Goal: Navigation & Orientation: Find specific page/section

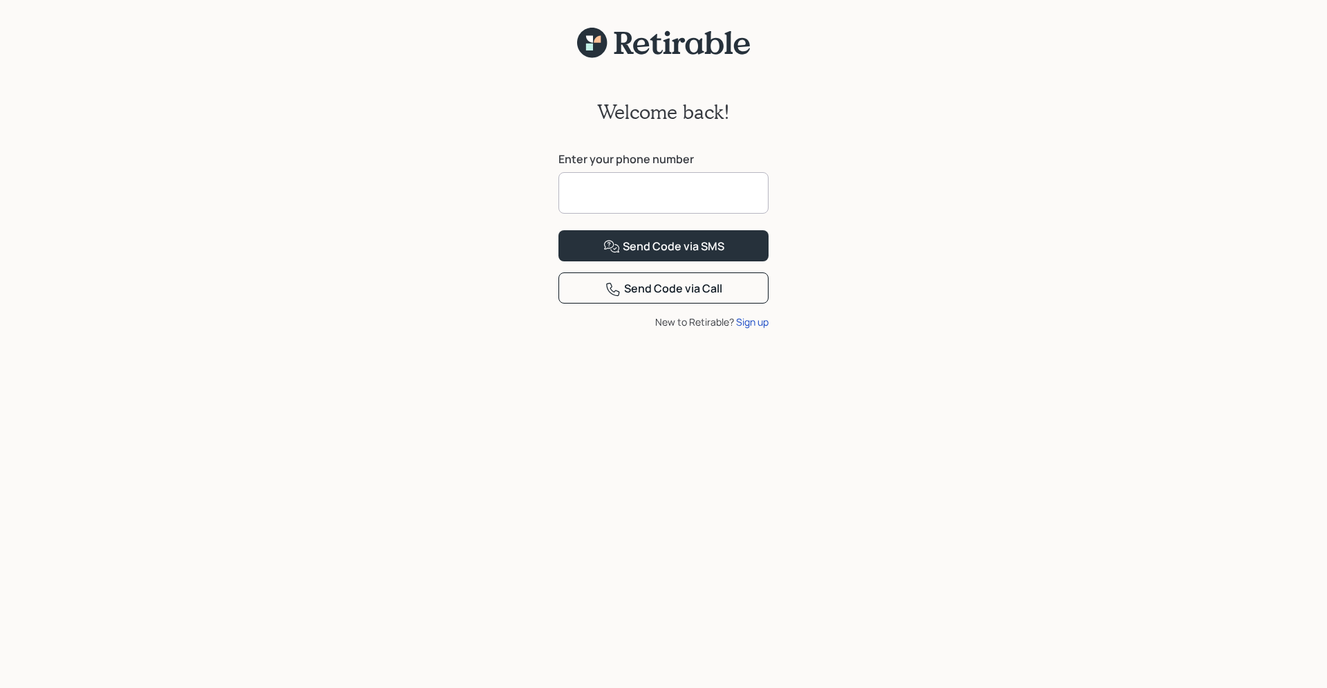
click at [644, 185] on input at bounding box center [664, 192] width 210 height 41
type input "**********"
click at [662, 255] on div "Send Code via SMS" at bounding box center [663, 246] width 121 height 17
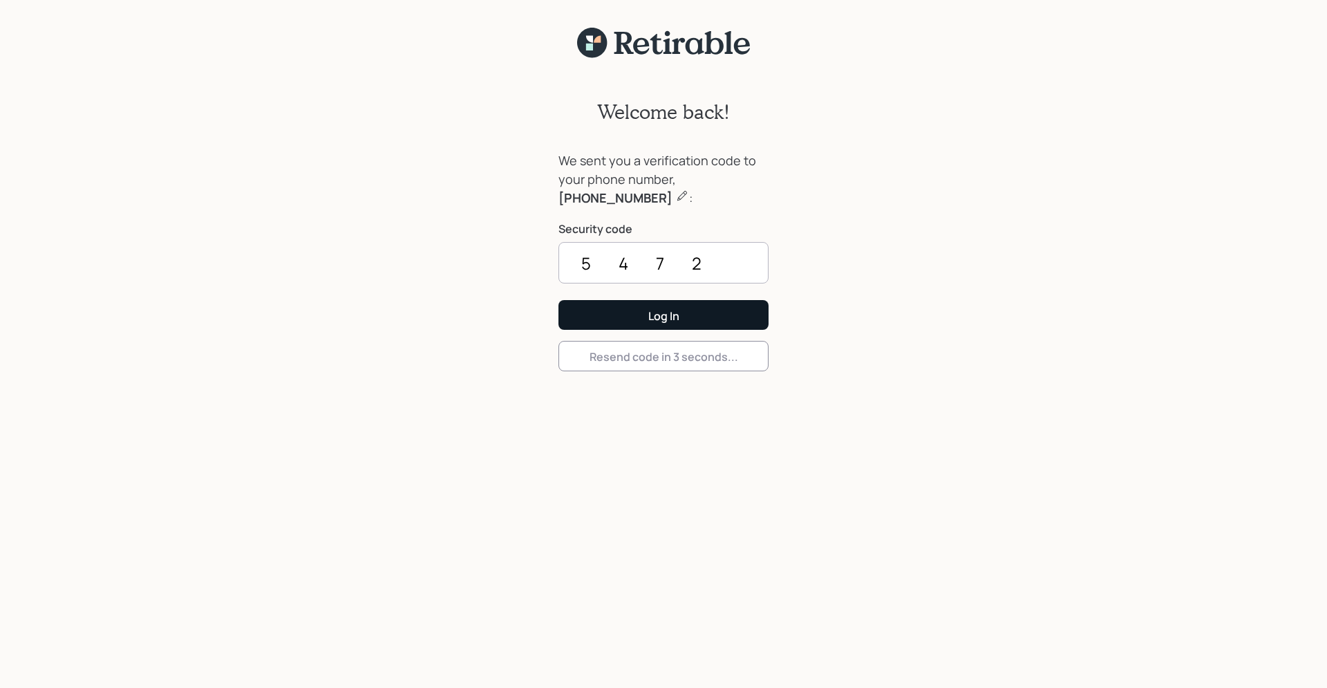
type input "5472"
click at [651, 315] on div "Log In" at bounding box center [663, 315] width 31 height 15
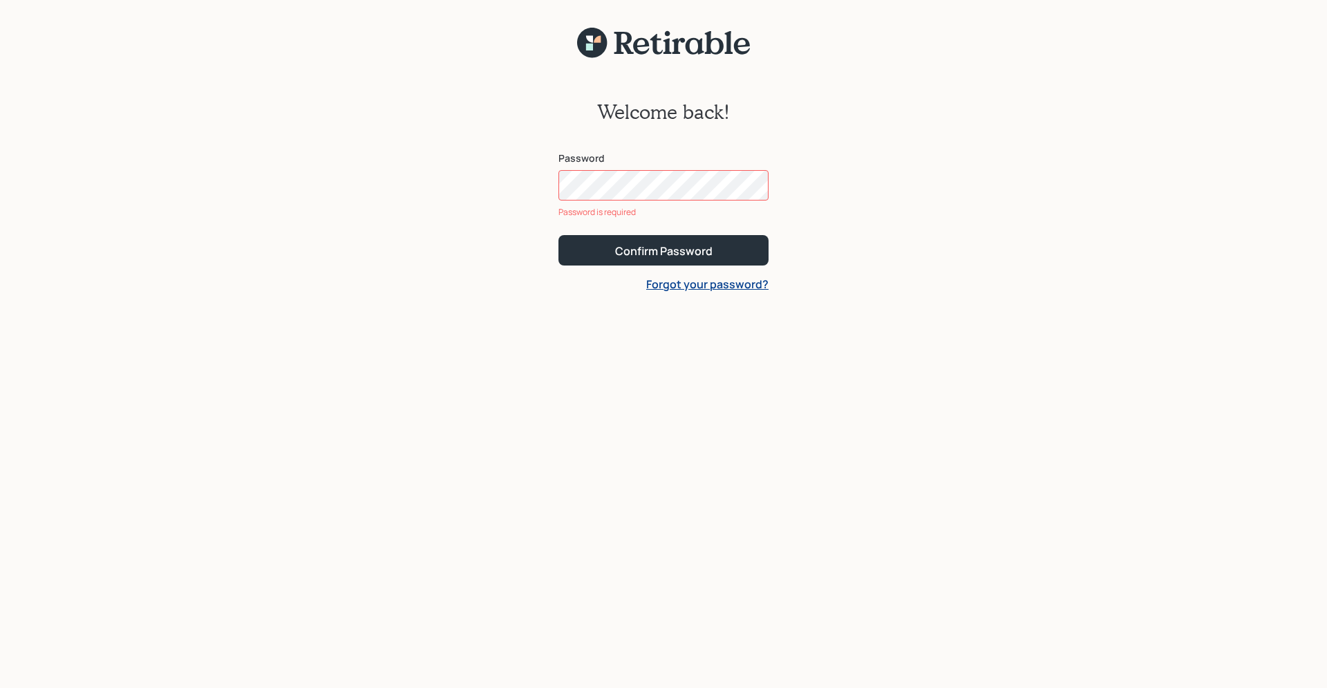
click at [649, 204] on div "Password Password is required" at bounding box center [664, 185] width 210 height 68
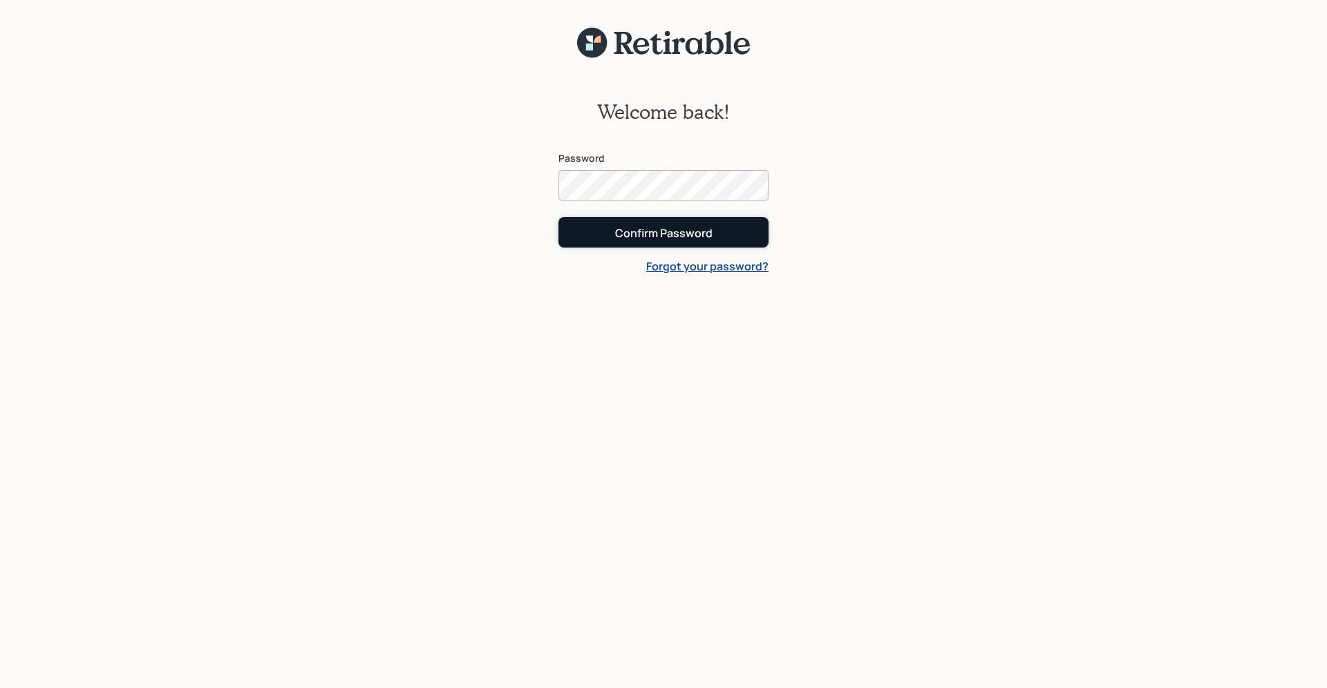
click at [688, 218] on button "Confirm Password" at bounding box center [664, 232] width 210 height 30
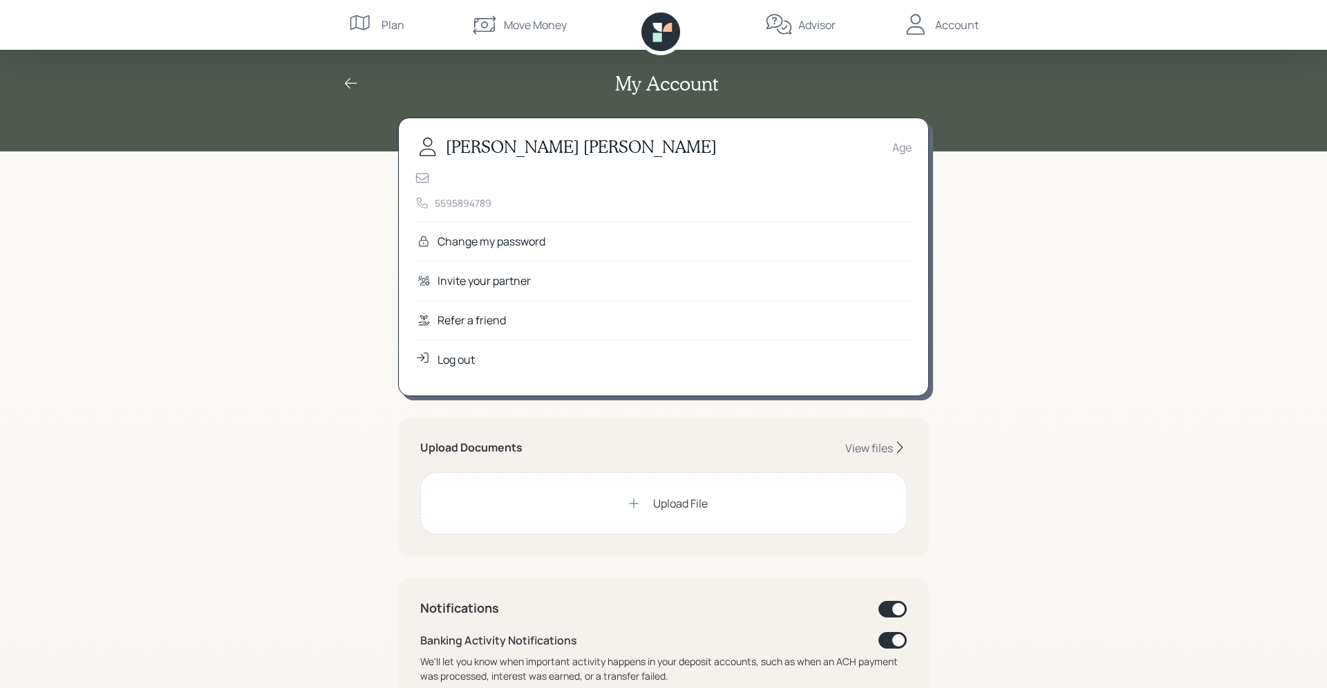
click at [339, 250] on div "My Account Michael Harrigan Age 5595894789 Change my password Invite your partn…" at bounding box center [663, 641] width 1327 height 1282
click at [393, 28] on div "Plan" at bounding box center [393, 25] width 23 height 17
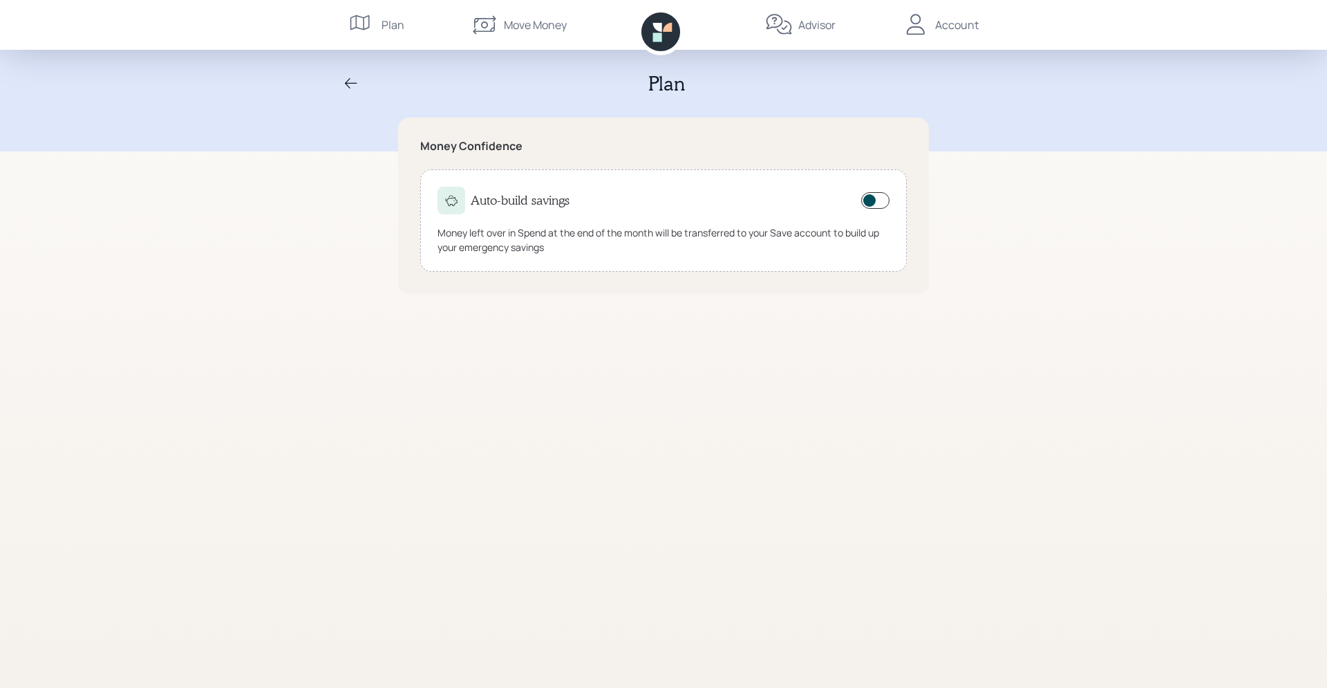
click at [504, 26] on div "Move Money" at bounding box center [535, 25] width 63 height 17
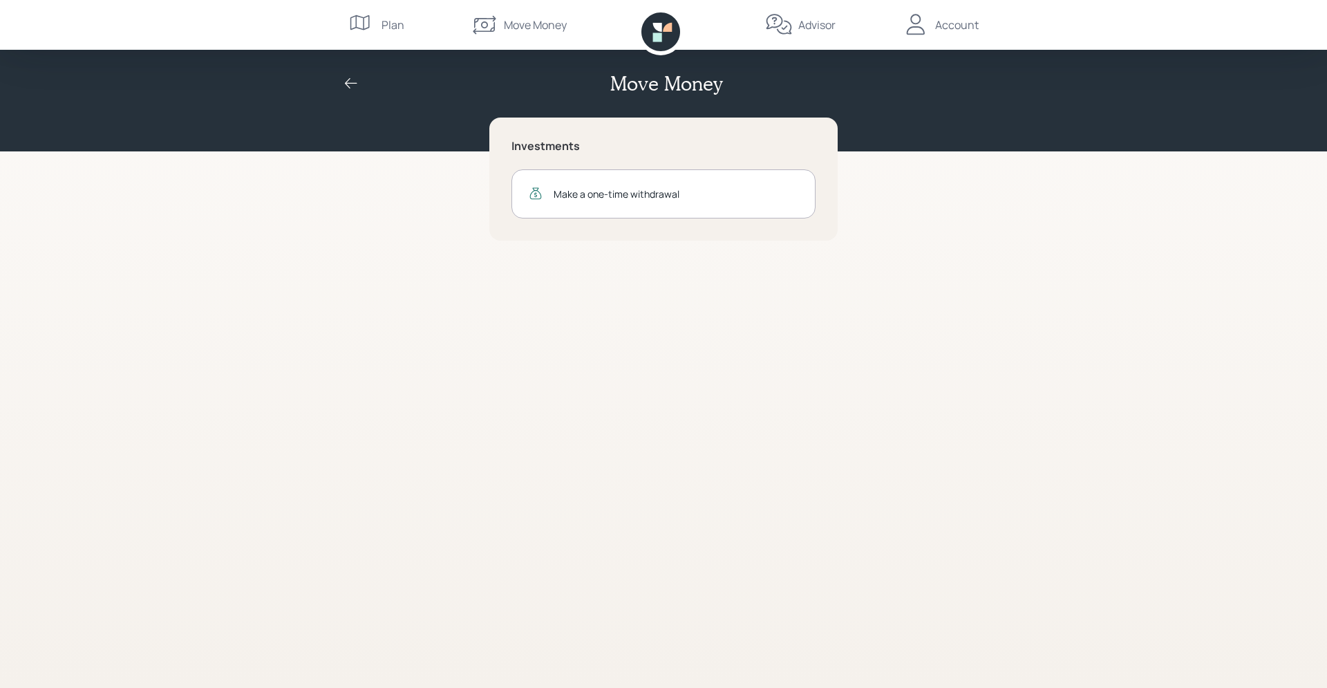
click at [805, 30] on div "Advisor" at bounding box center [816, 25] width 37 height 17
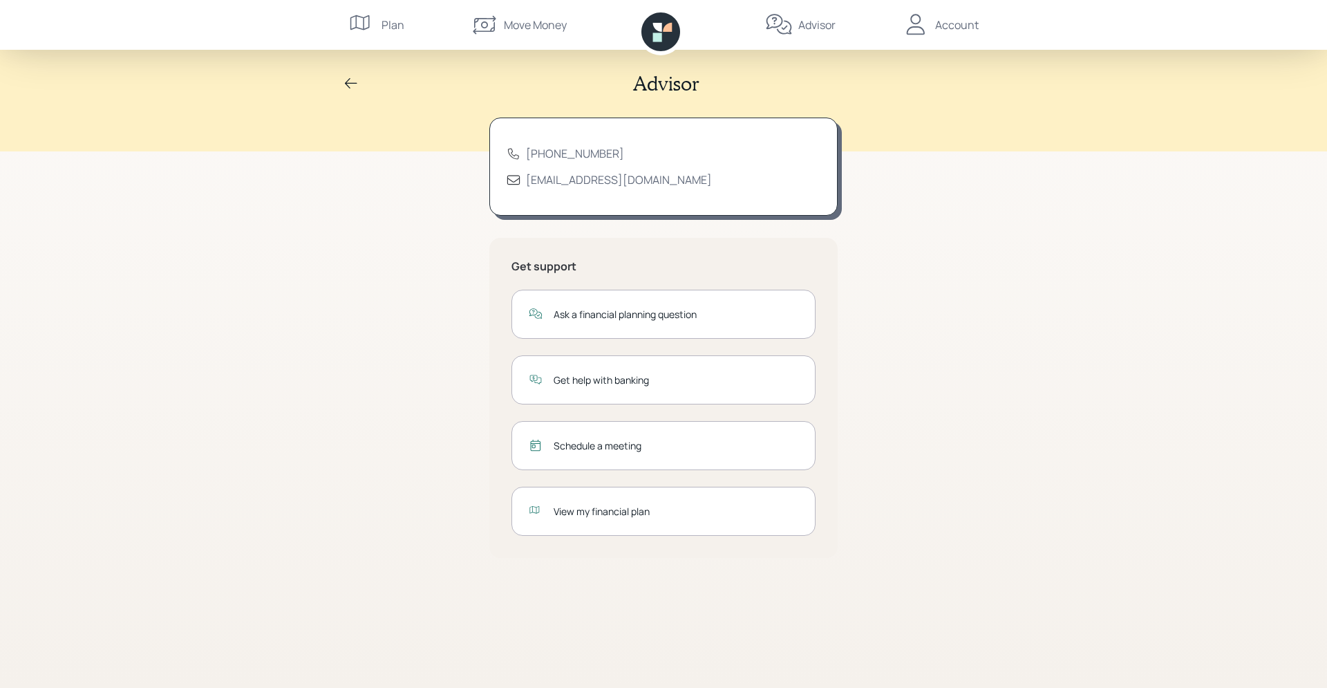
click at [961, 31] on div "Account" at bounding box center [957, 25] width 44 height 17
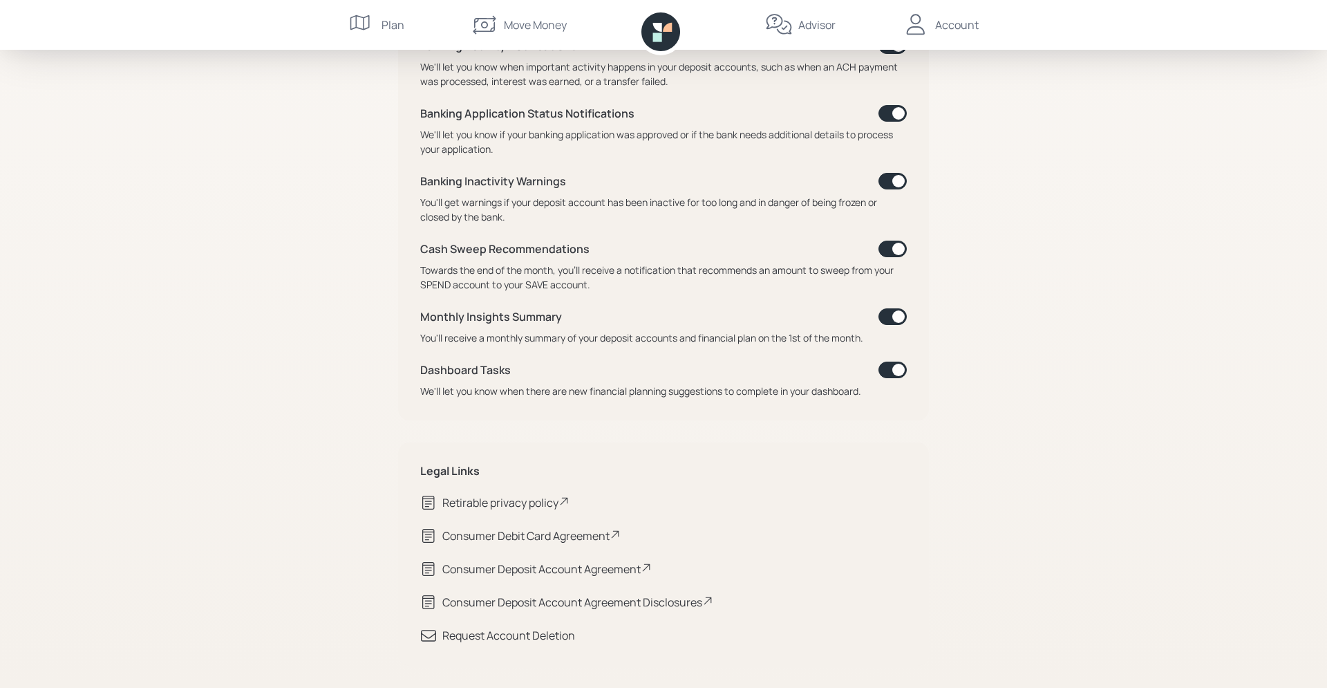
scroll to position [312, 0]
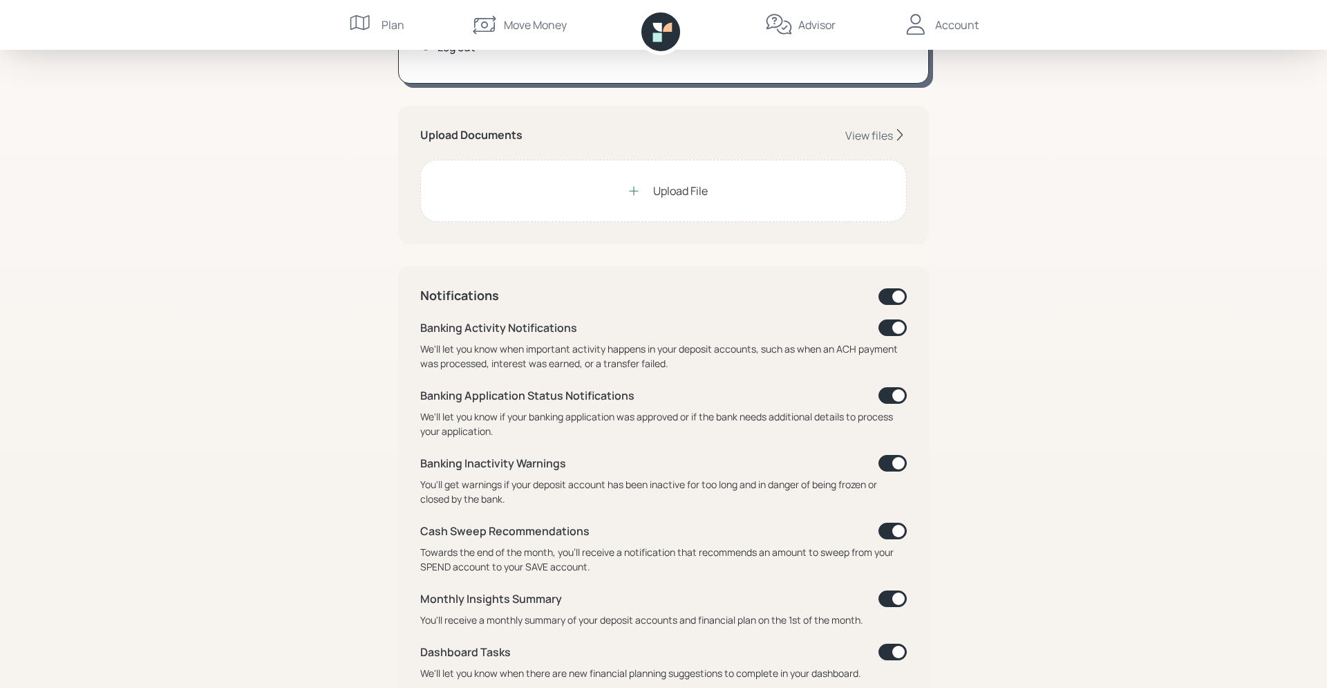
click at [872, 122] on div "Upload Documents View files Upload File" at bounding box center [663, 175] width 531 height 138
click at [865, 142] on div "View files" at bounding box center [869, 135] width 48 height 15
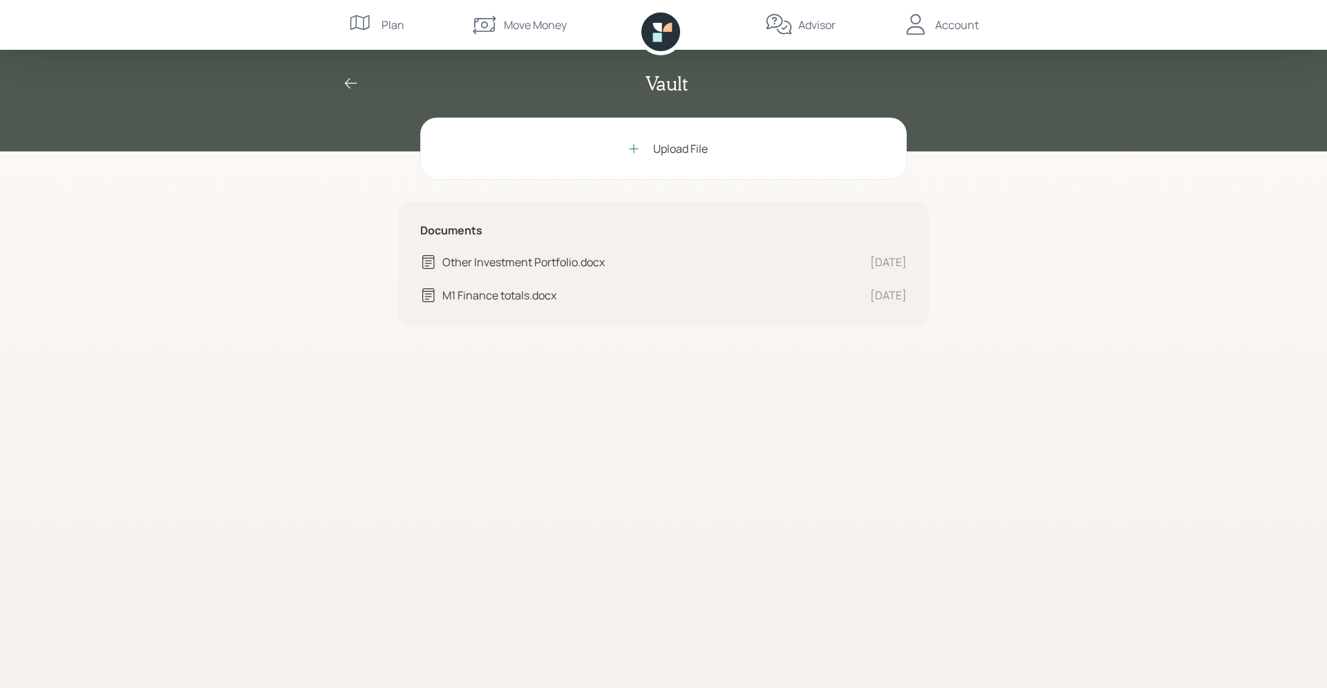
click at [348, 84] on icon at bounding box center [351, 83] width 12 height 10
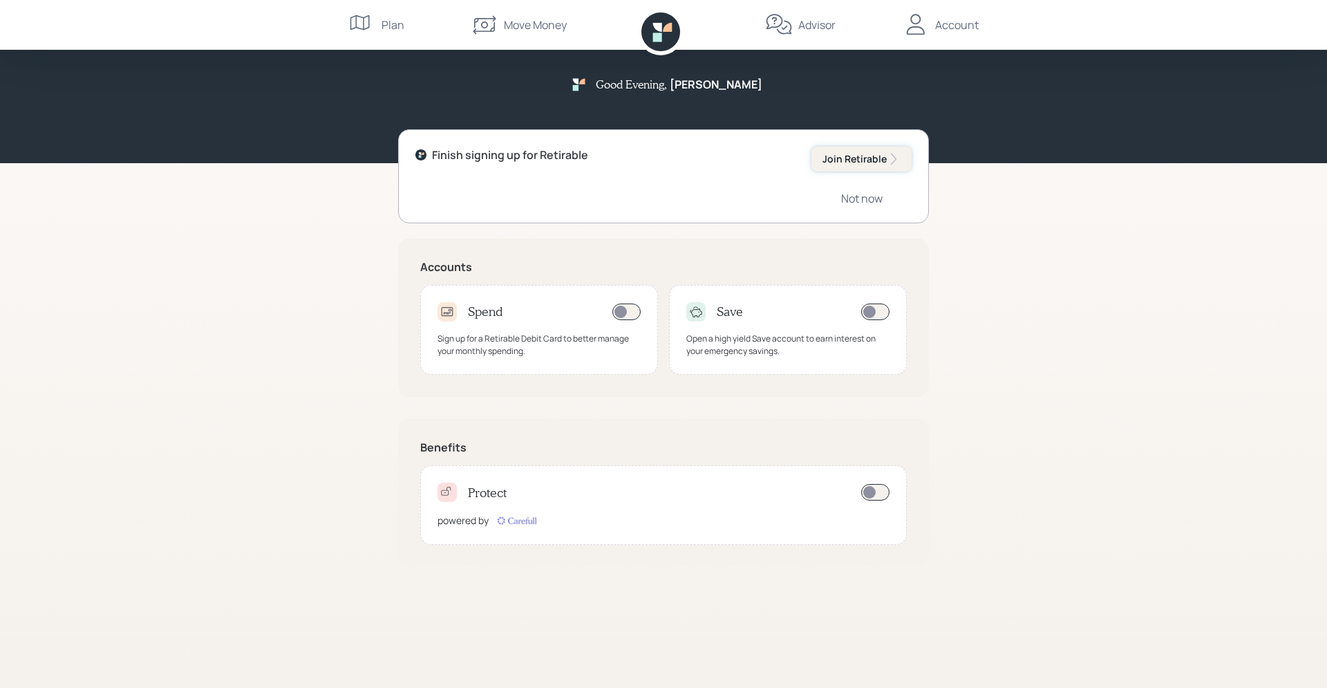
click at [841, 158] on div "Join Retirable" at bounding box center [862, 159] width 78 height 14
click at [848, 161] on div "Join Retirable" at bounding box center [862, 159] width 78 height 14
click at [518, 196] on div "Finish signing up for Retirable Join Retirable Not now" at bounding box center [663, 176] width 531 height 94
click at [545, 78] on div "Good Evening , Michael" at bounding box center [664, 89] width 664 height 35
click at [650, 42] on icon at bounding box center [660, 31] width 39 height 39
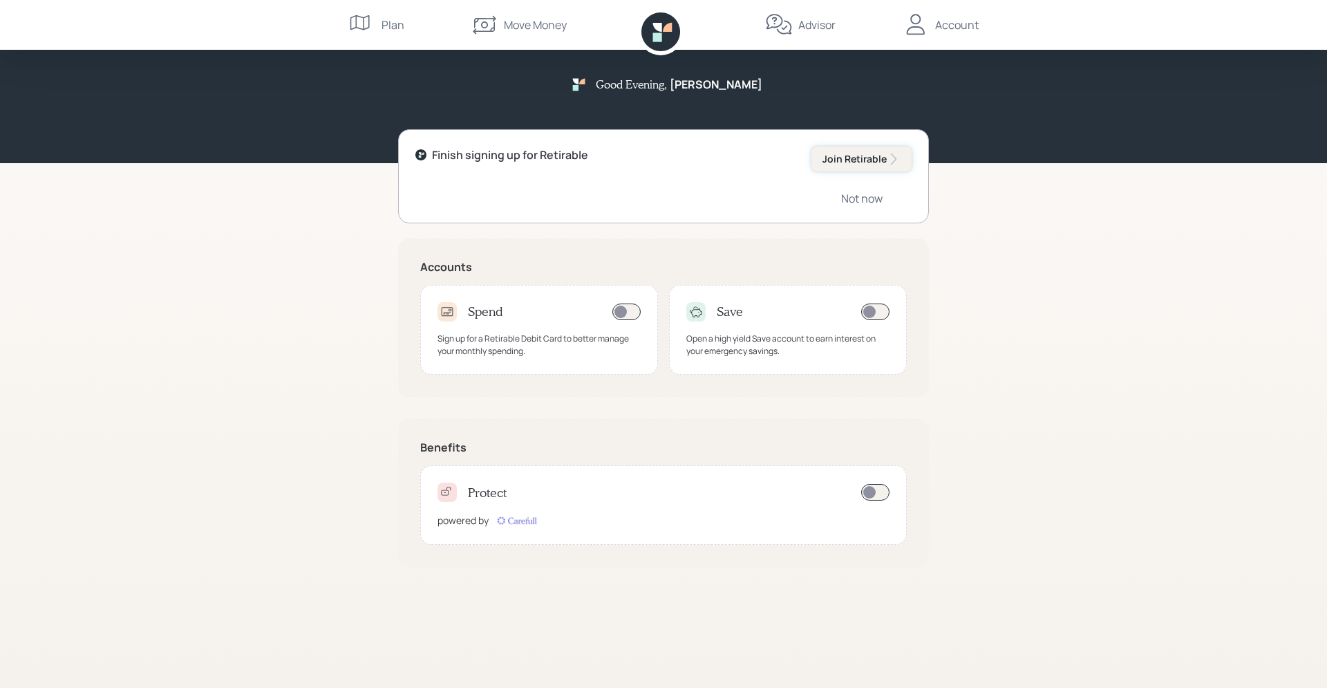
click at [854, 160] on div "Join Retirable" at bounding box center [862, 159] width 78 height 14
click at [851, 195] on div "Not now" at bounding box center [861, 198] width 41 height 15
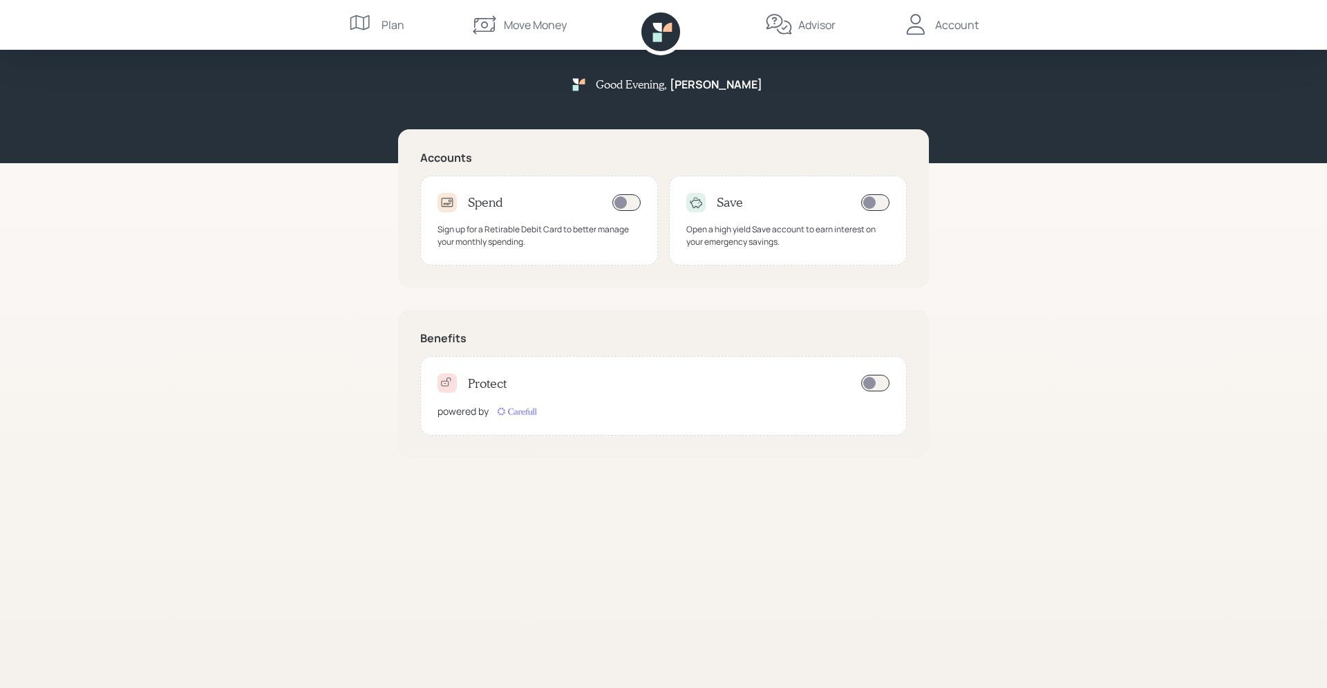
click at [647, 23] on icon at bounding box center [660, 31] width 39 height 39
click at [384, 28] on div "Plan" at bounding box center [393, 25] width 23 height 17
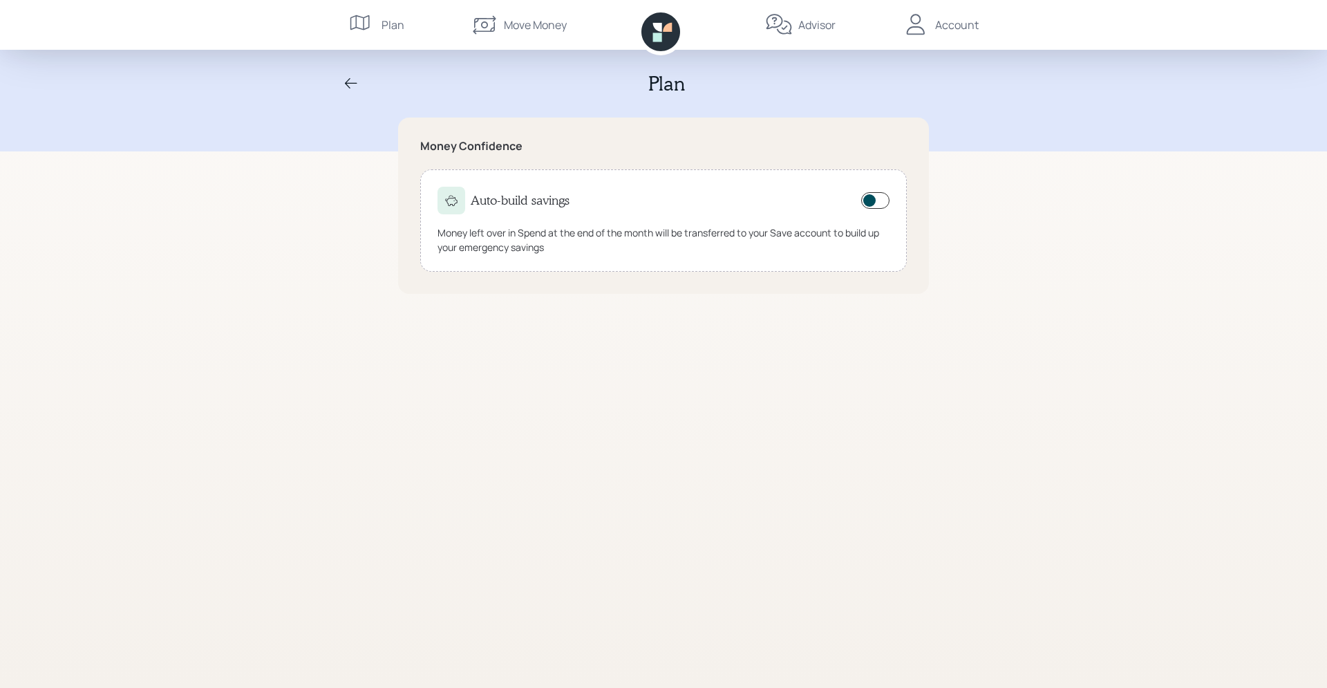
click at [509, 26] on div "Move Money" at bounding box center [535, 25] width 63 height 17
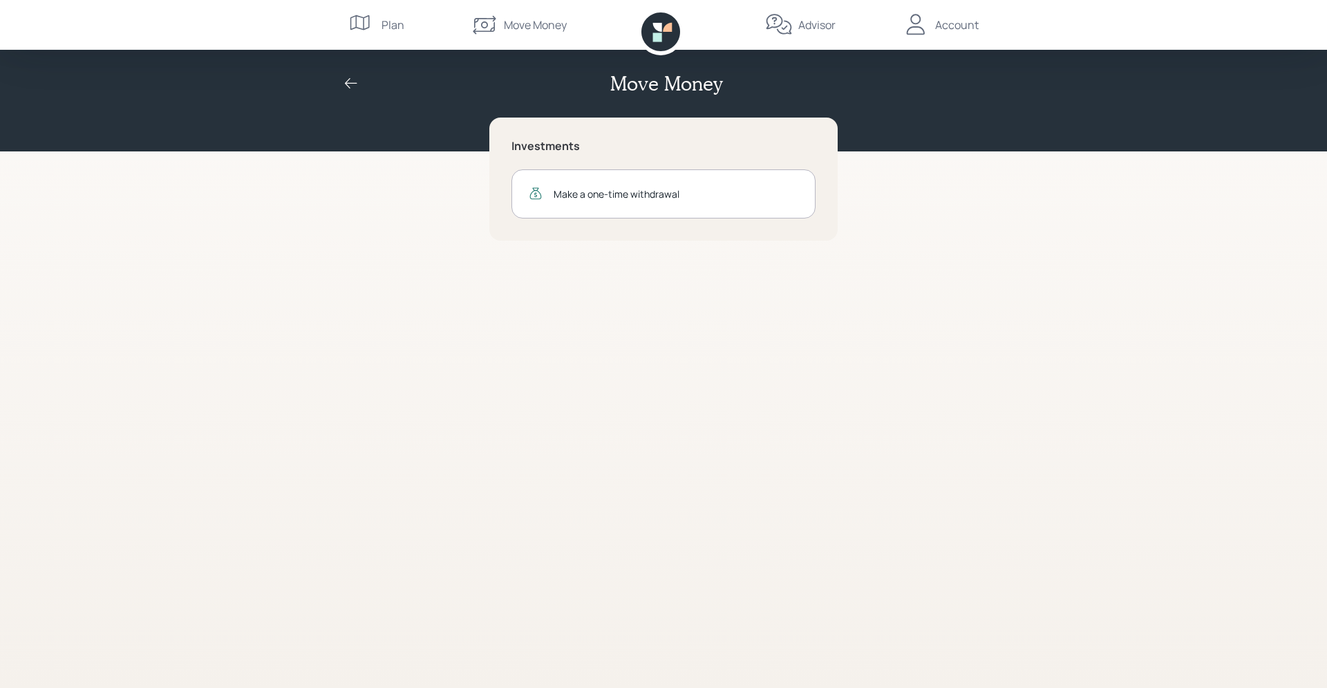
click at [798, 36] on div "Advisor" at bounding box center [800, 25] width 71 height 50
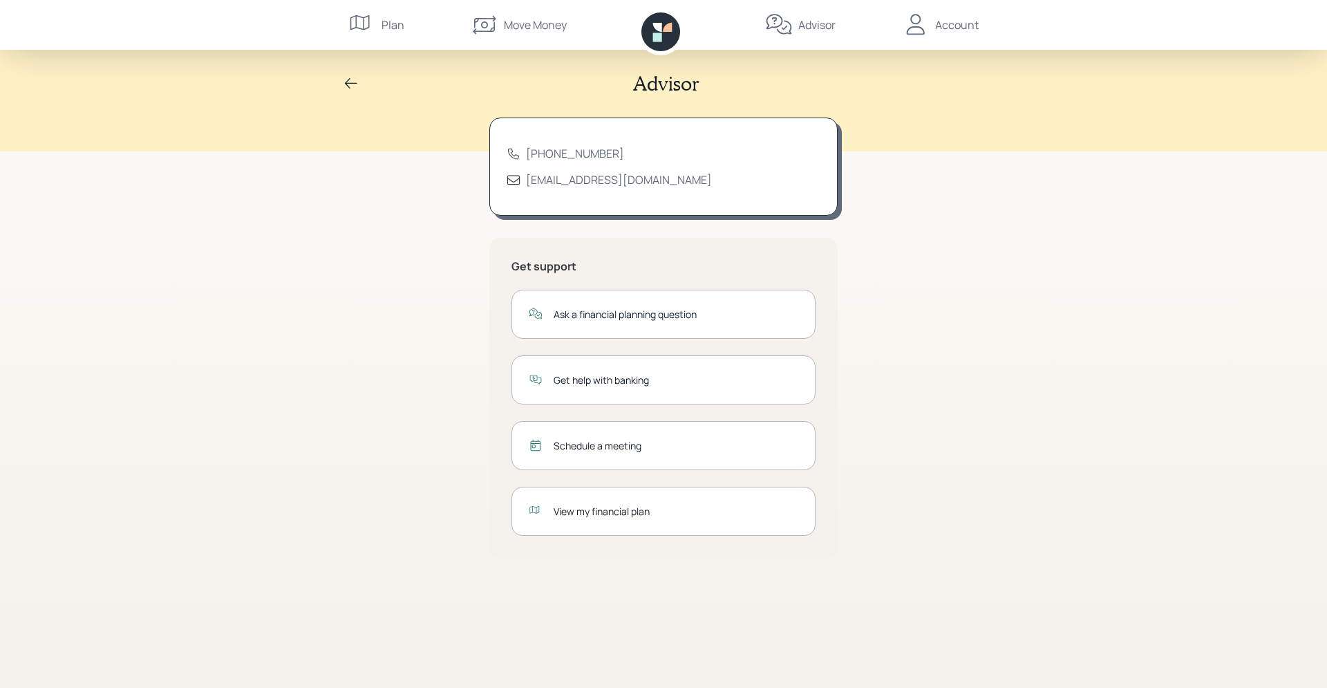
click at [960, 21] on div "Account" at bounding box center [957, 25] width 44 height 17
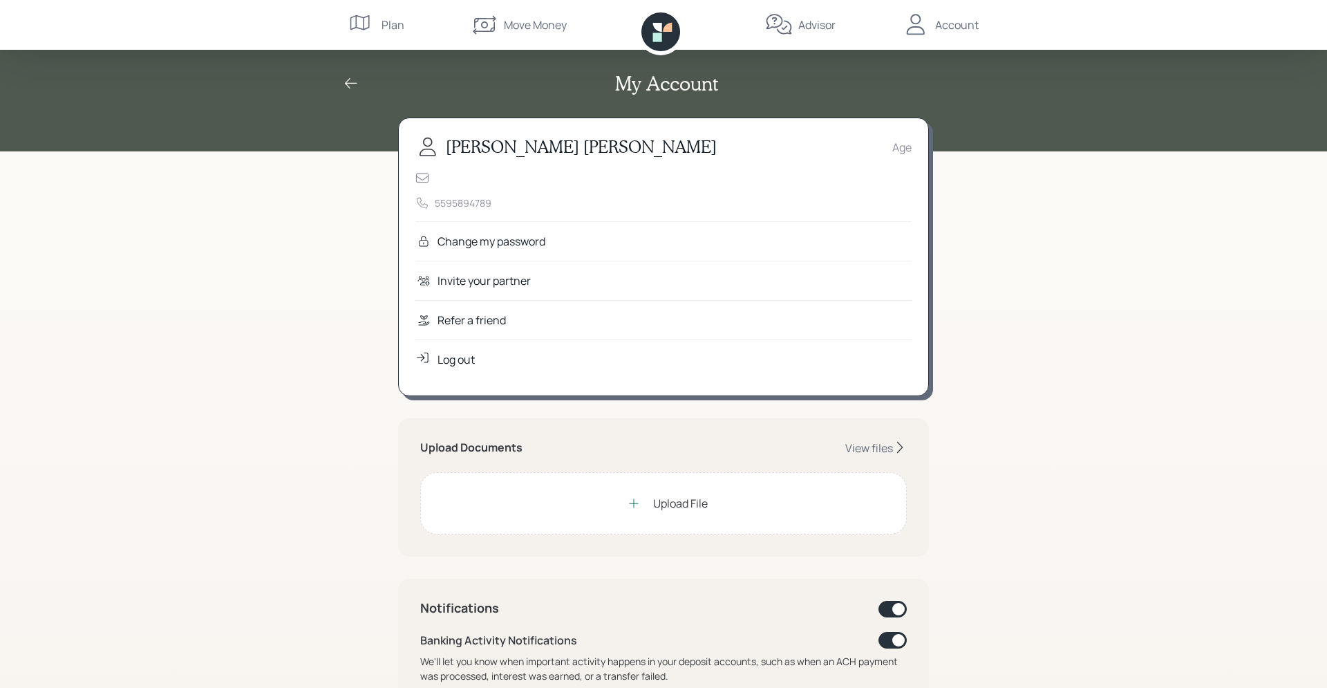
click at [666, 32] on icon at bounding box center [660, 31] width 39 height 39
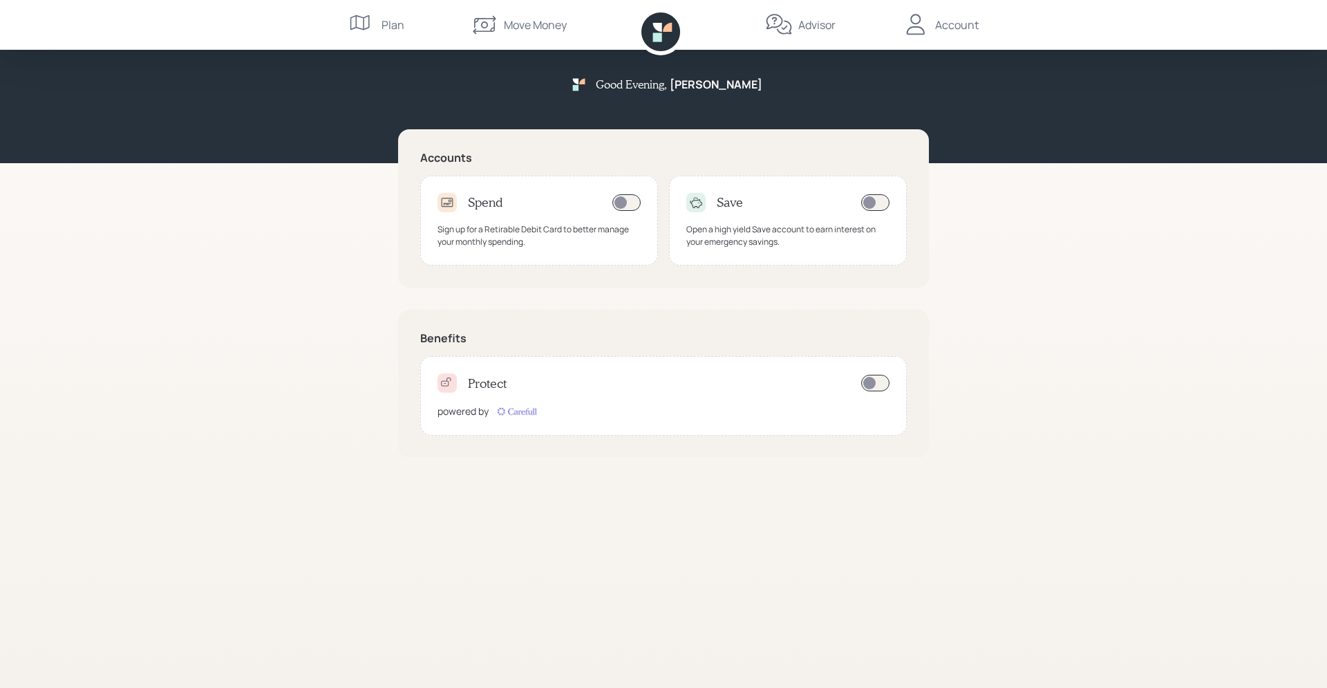
click at [950, 16] on div "Account" at bounding box center [940, 25] width 77 height 50
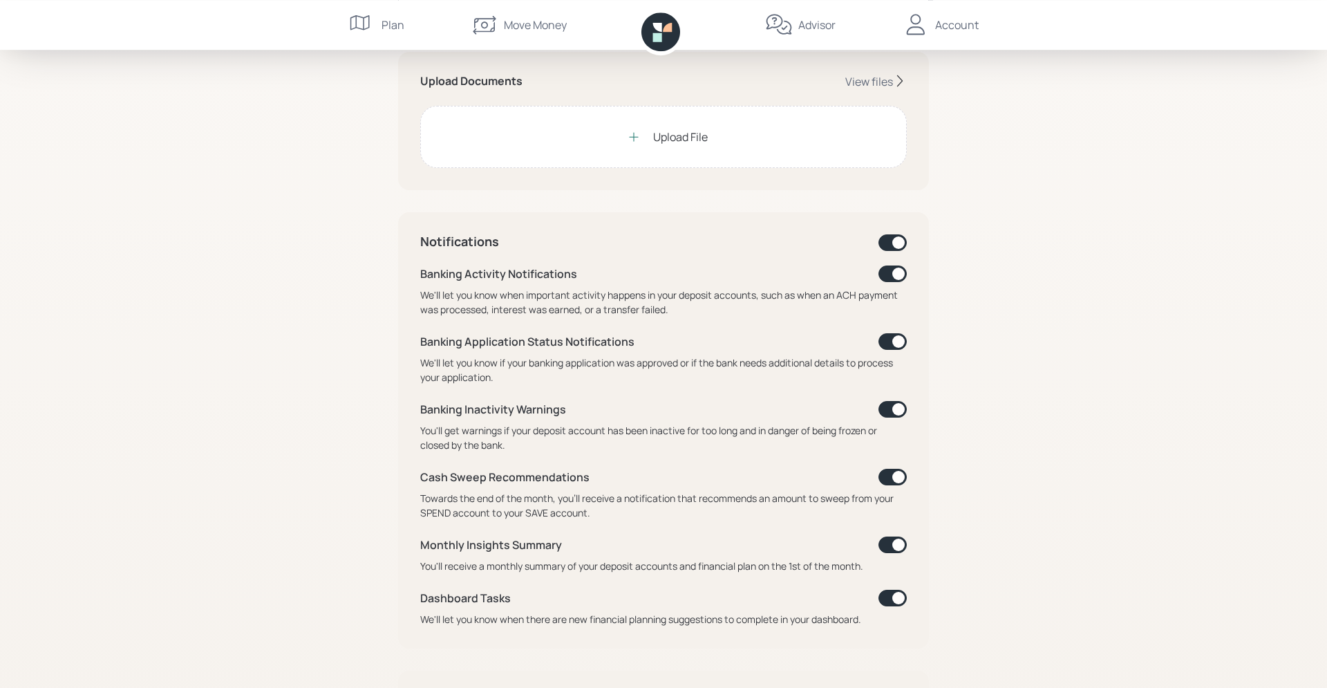
scroll to position [353, 0]
